Goal: Task Accomplishment & Management: Manage account settings

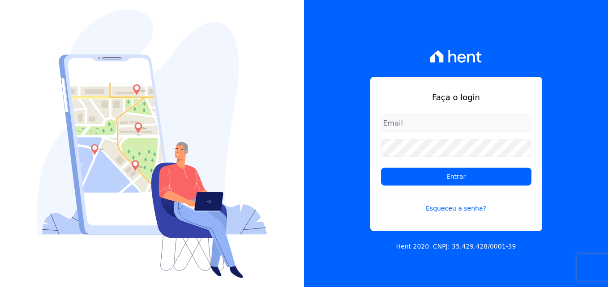
click at [441, 127] on input "email" at bounding box center [456, 123] width 150 height 18
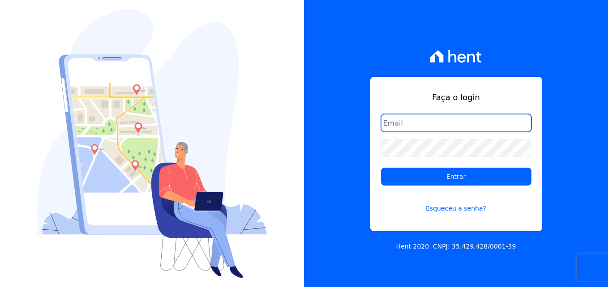
paste input "carlos.silva@hausbau.com.br"
type input "carlos.silva@hausbau.com.br"
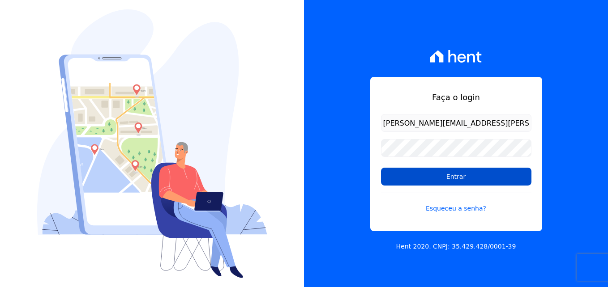
click at [407, 177] on input "Entrar" at bounding box center [456, 177] width 150 height 18
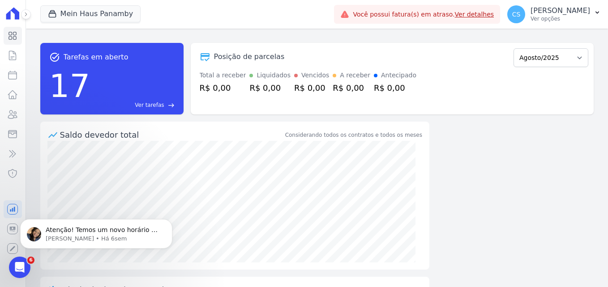
click at [494, 15] on link "Ver detalhes" at bounding box center [474, 14] width 39 height 7
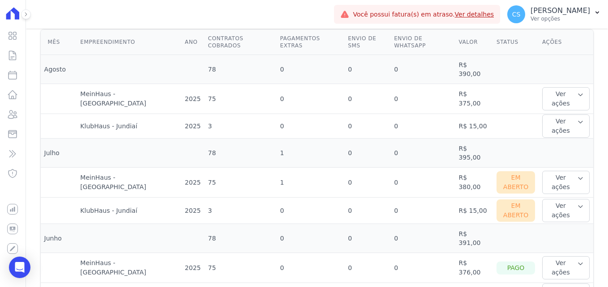
scroll to position [251, 0]
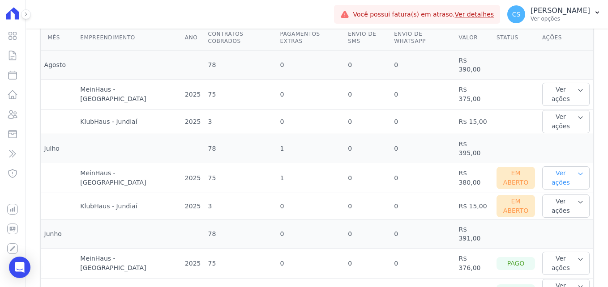
click at [577, 170] on icon "button" at bounding box center [580, 173] width 7 height 7
click at [558, 203] on link "Ver boleto" at bounding box center [578, 207] width 66 height 9
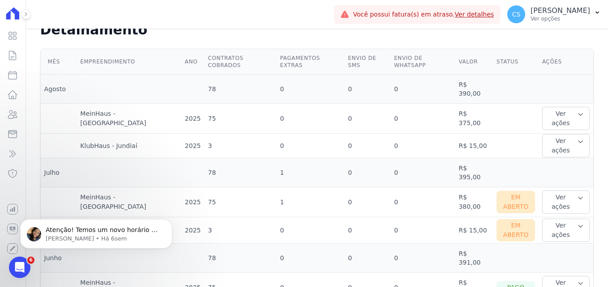
scroll to position [224, 0]
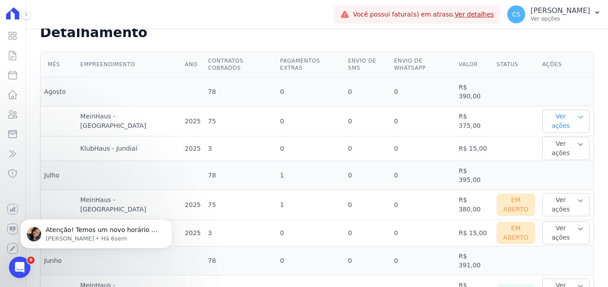
click at [577, 114] on icon "button" at bounding box center [580, 117] width 7 height 7
click at [577, 197] on icon "button" at bounding box center [580, 200] width 7 height 7
click at [568, 241] on link "Nota fiscal eletrônica" at bounding box center [578, 245] width 66 height 9
click at [560, 229] on link "Ver boleto" at bounding box center [578, 233] width 66 height 9
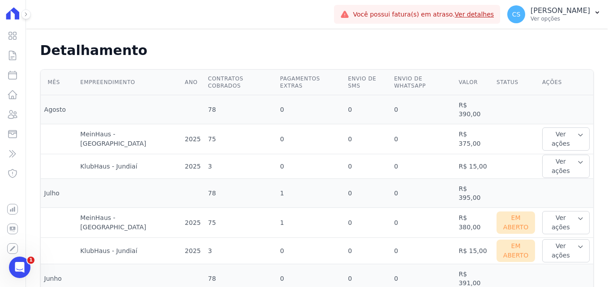
scroll to position [242, 0]
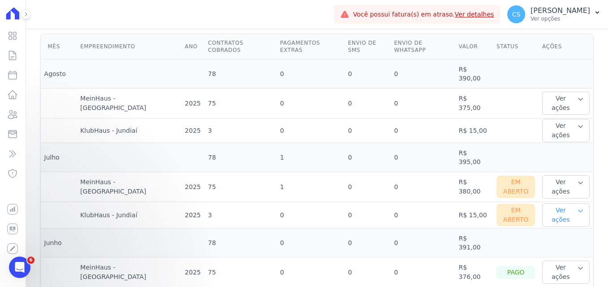
click at [578, 210] on icon "button" at bounding box center [580, 211] width 4 height 2
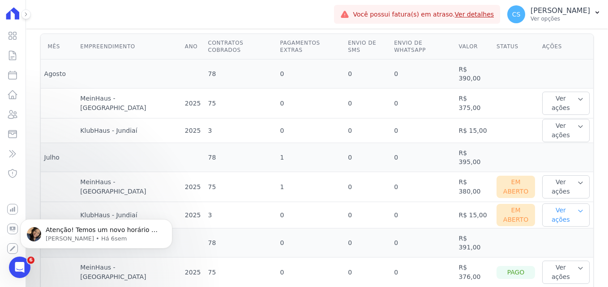
scroll to position [0, 0]
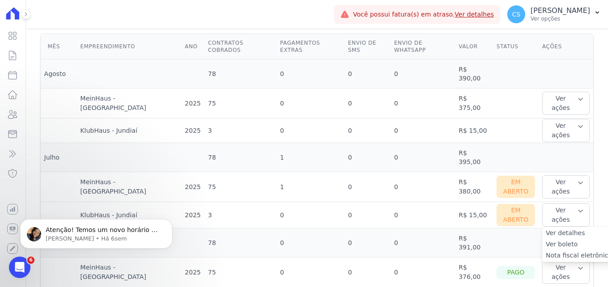
click at [561, 240] on link "Ver boleto" at bounding box center [578, 244] width 66 height 9
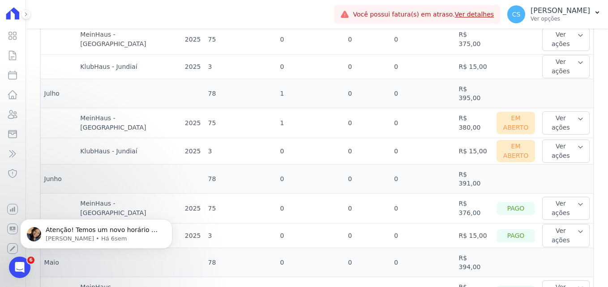
scroll to position [297, 0]
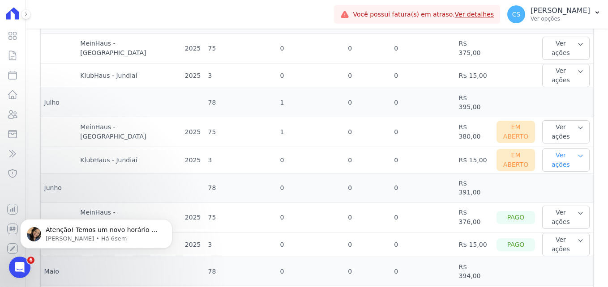
click at [577, 153] on icon "button" at bounding box center [580, 156] width 7 height 7
click at [569, 196] on link "Nota fiscal eletrônica" at bounding box center [578, 200] width 66 height 9
